Goal: Task Accomplishment & Management: Use online tool/utility

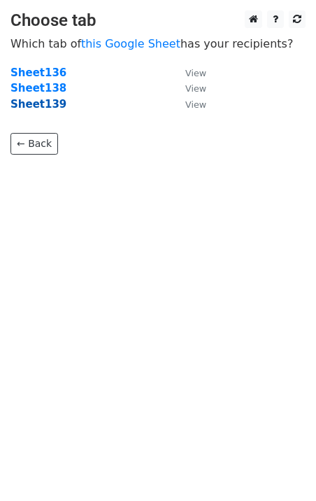
click at [53, 108] on strong "Sheet139" at bounding box center [38, 104] width 56 height 13
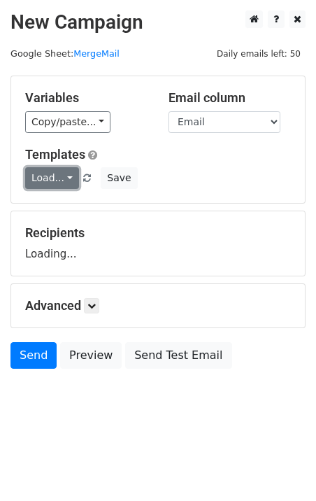
click at [55, 184] on link "Load..." at bounding box center [52, 178] width 54 height 22
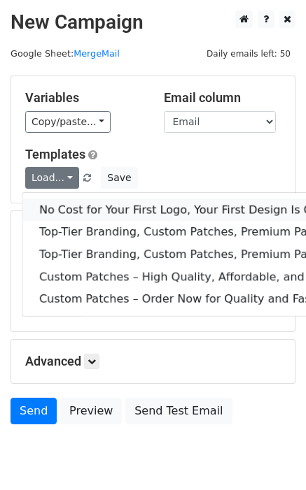
click at [78, 208] on link "No Cost for Your First Logo, Your First Design Is On Us!" at bounding box center [226, 210] width 408 height 22
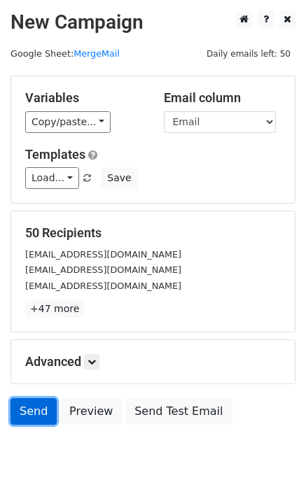
click at [21, 411] on link "Send" at bounding box center [33, 411] width 46 height 27
